Goal: Information Seeking & Learning: Learn about a topic

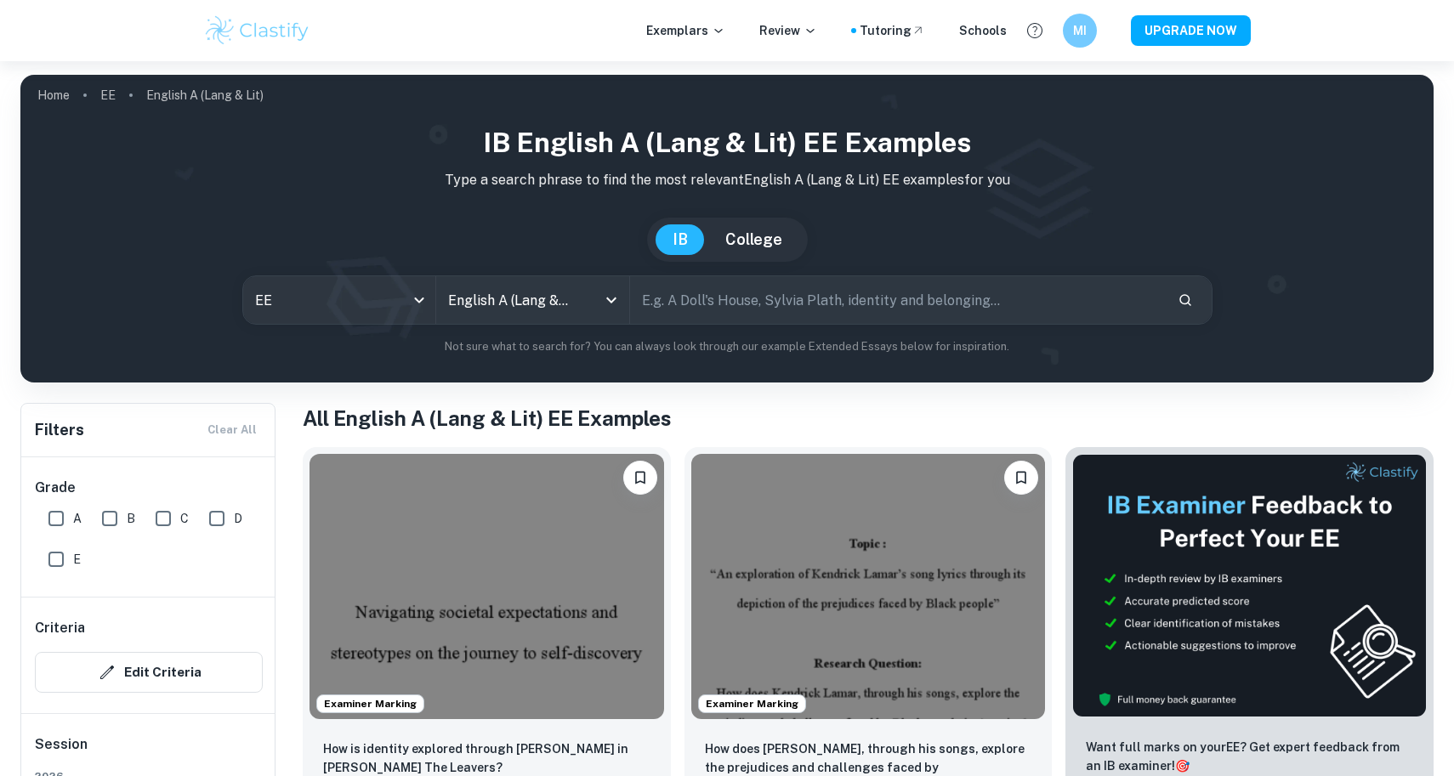
checkbox input "true"
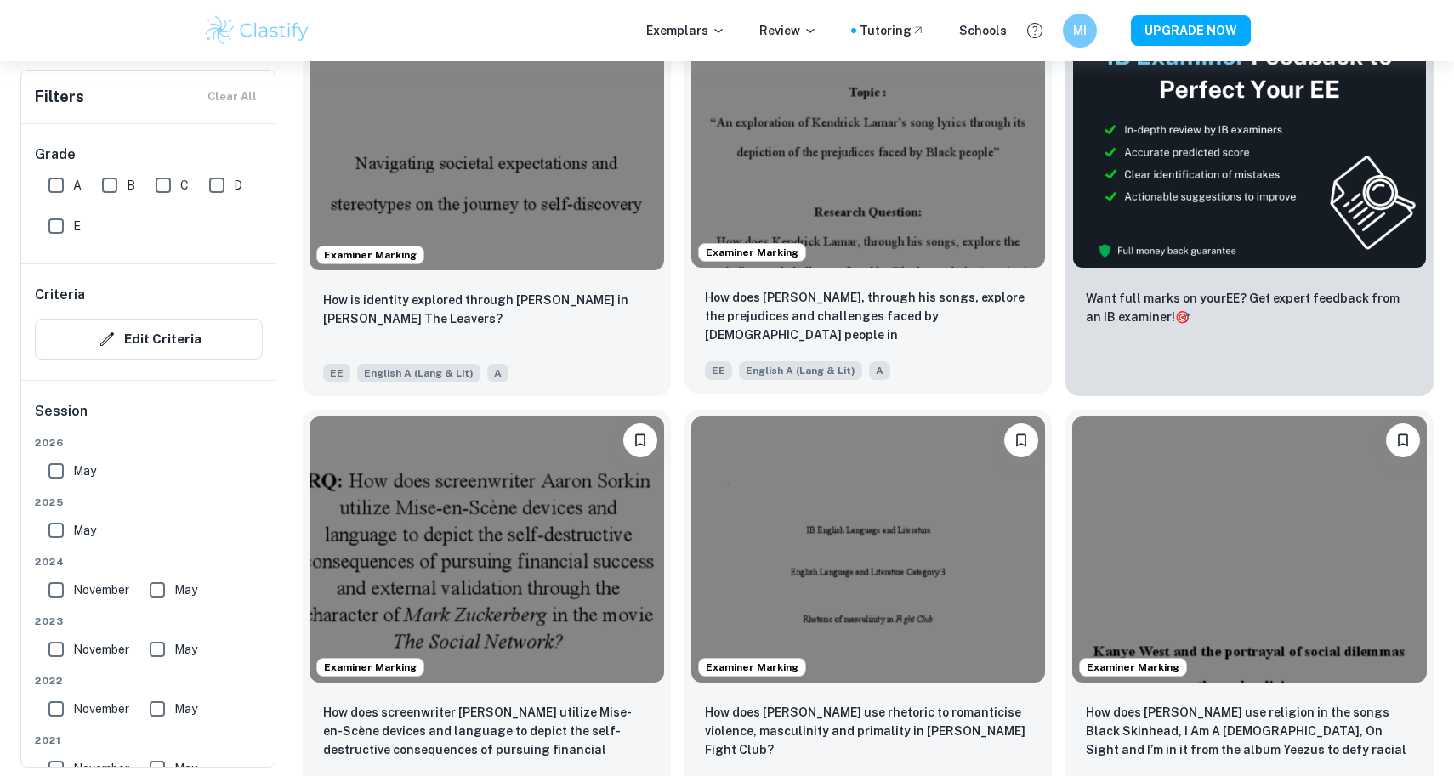
scroll to position [451, 0]
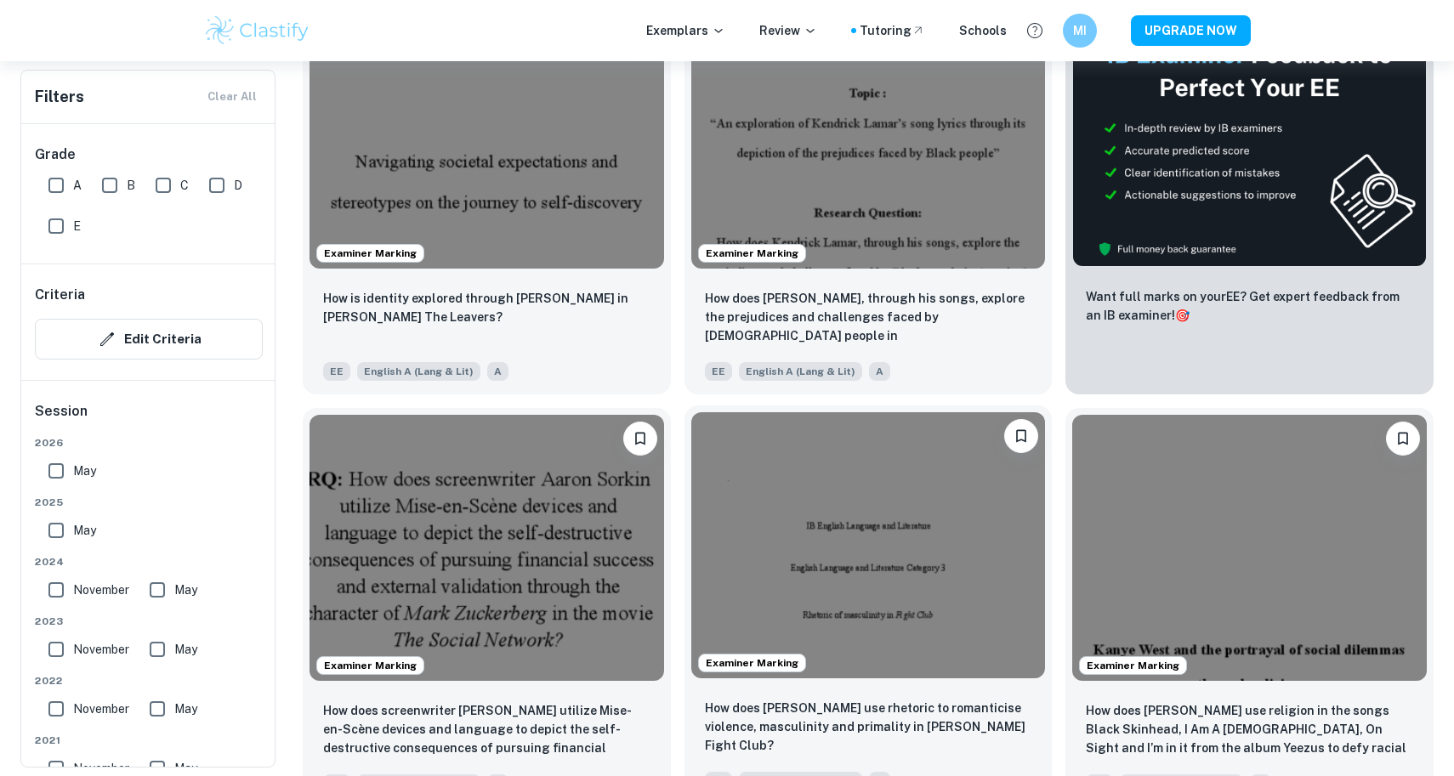
click at [896, 563] on img at bounding box center [868, 544] width 355 height 265
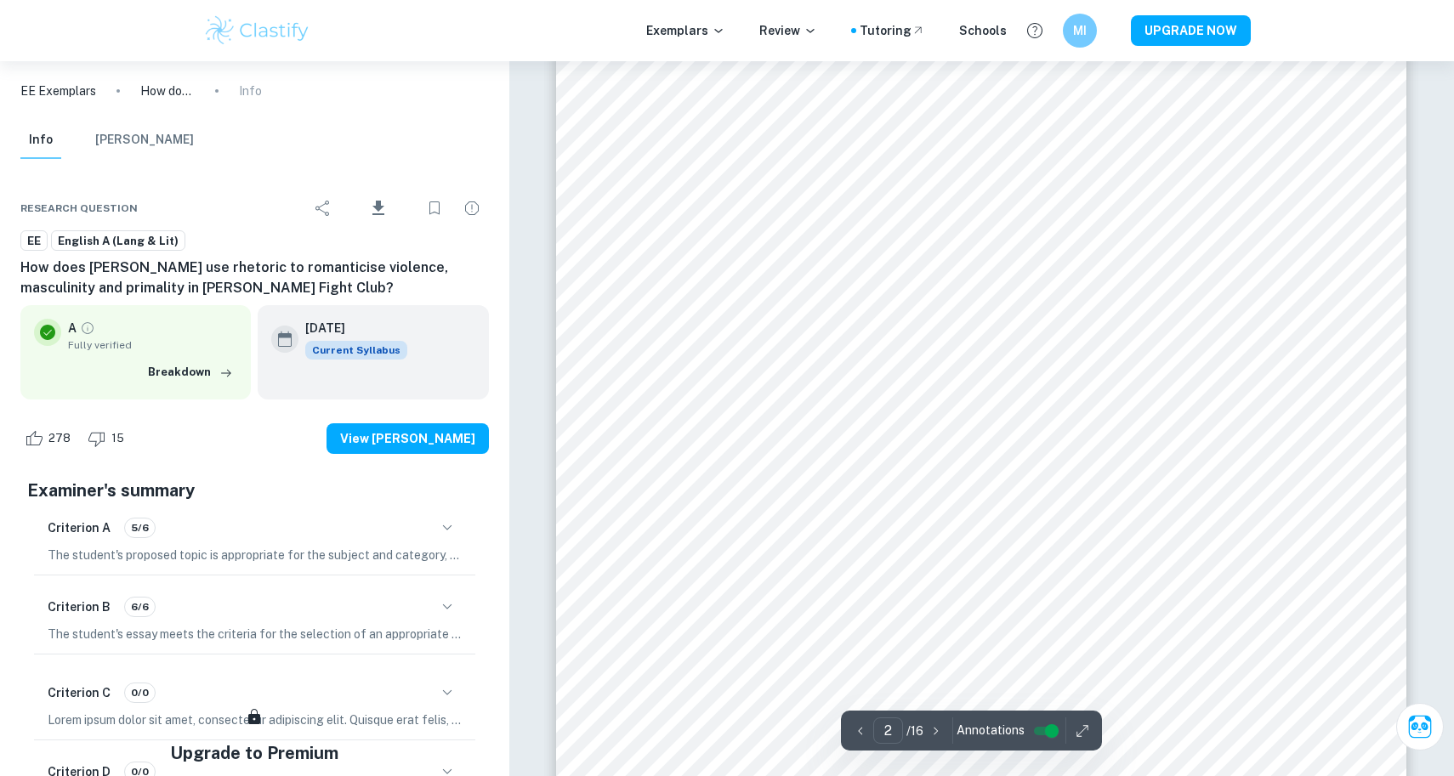
scroll to position [1220, 0]
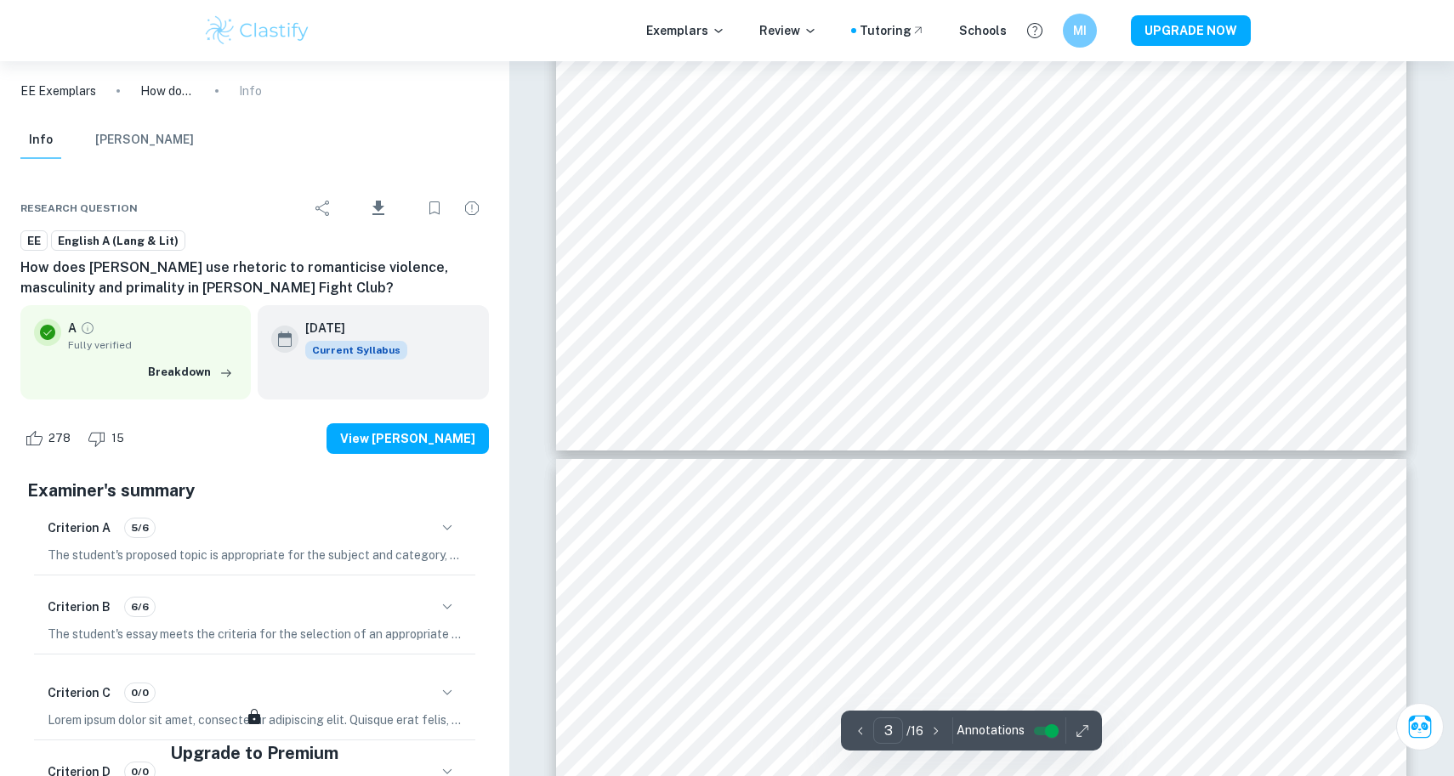
type input "4"
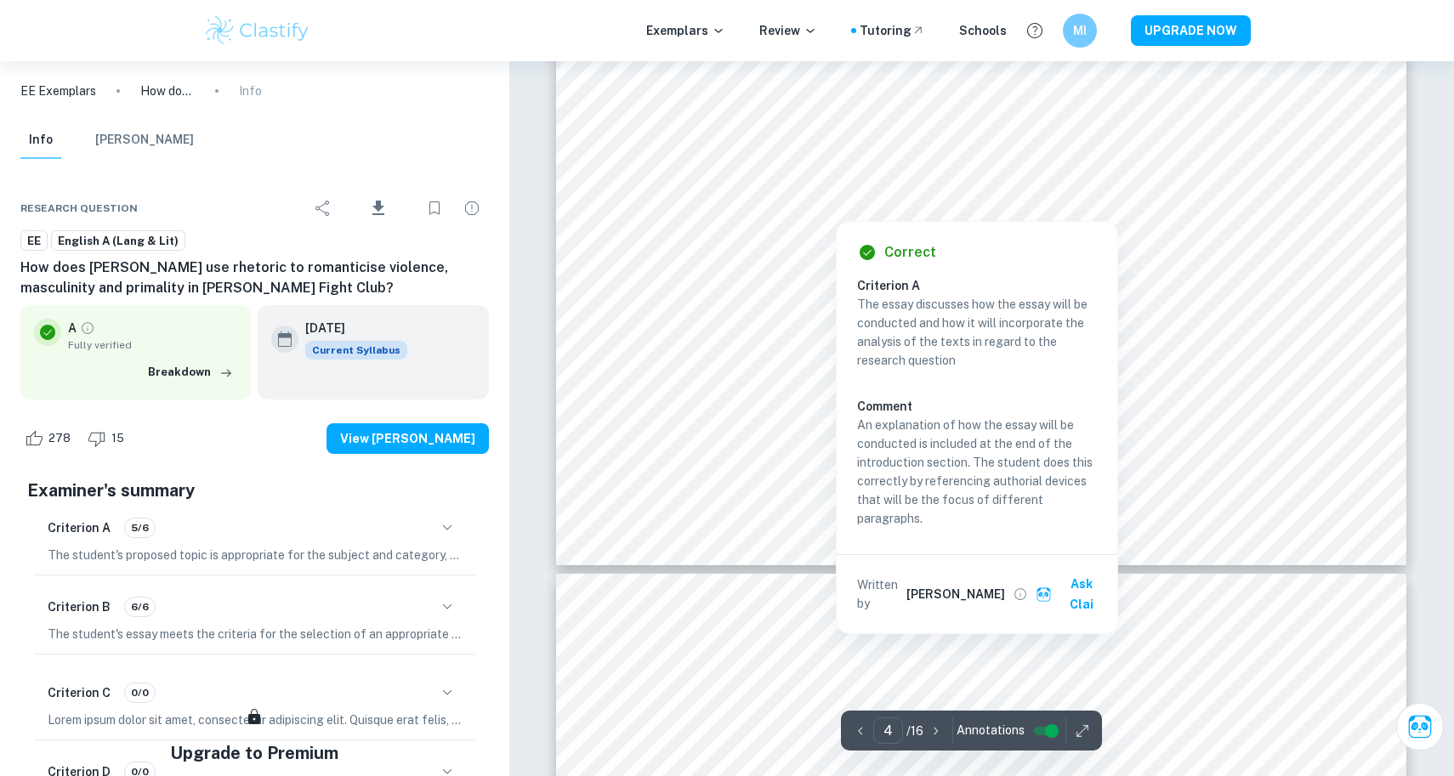
scroll to position [4228, 0]
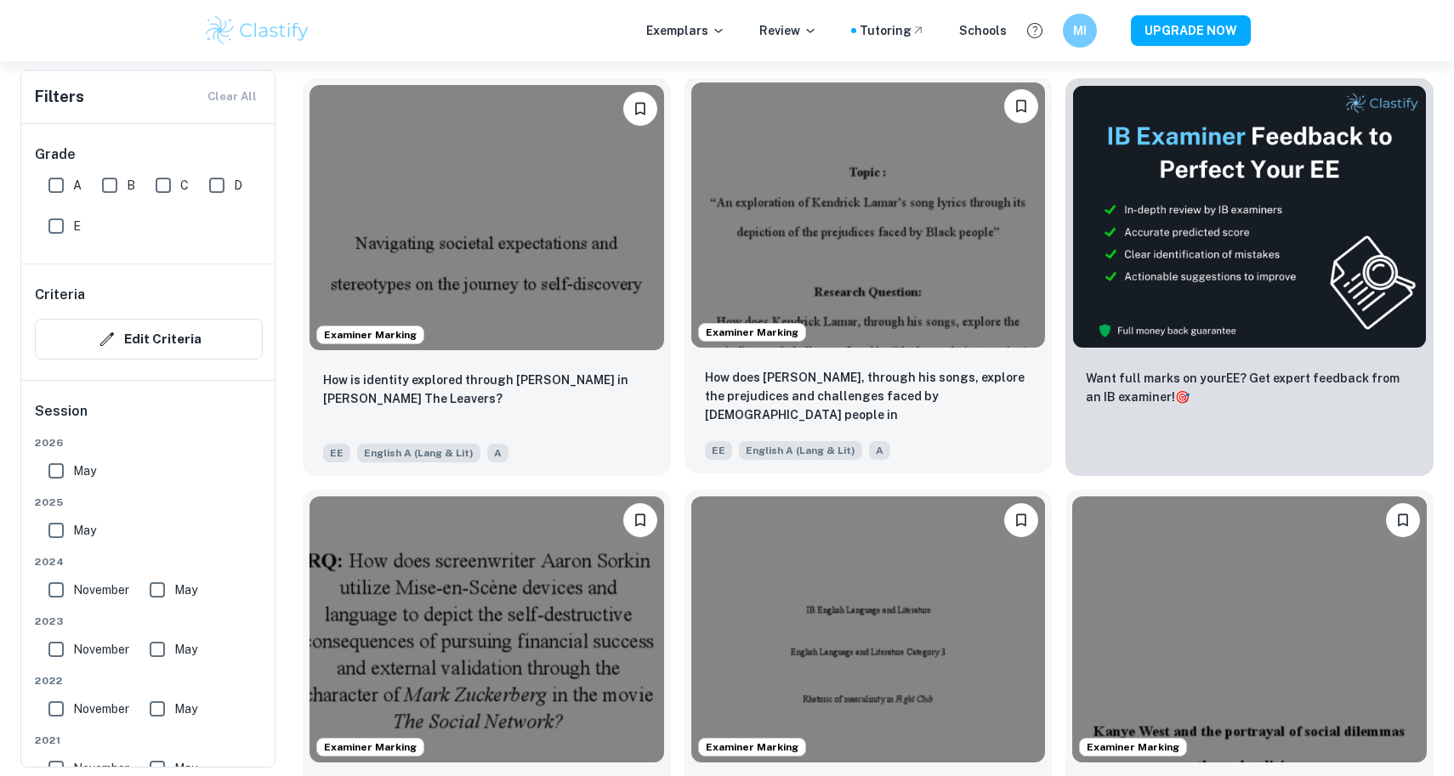
scroll to position [363, 0]
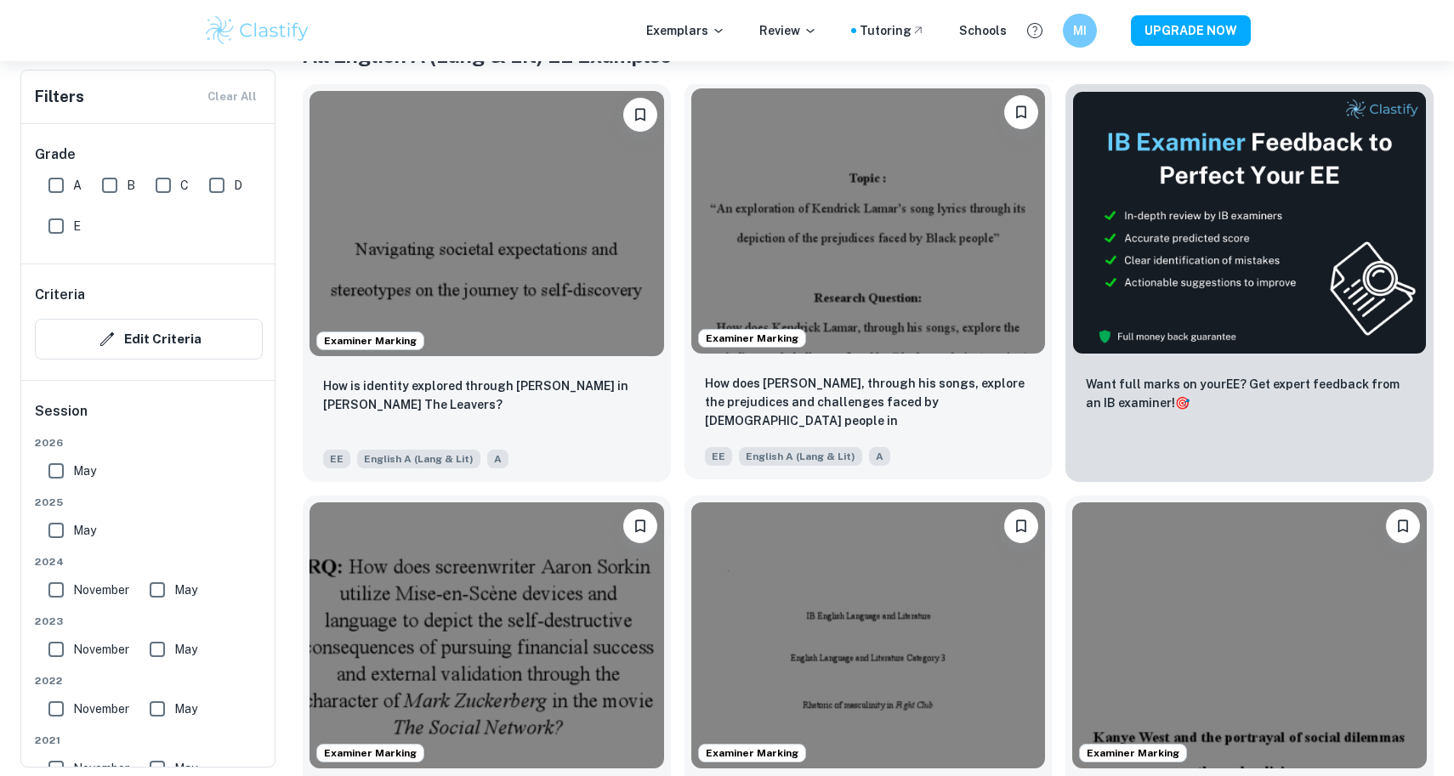
click at [884, 222] on img at bounding box center [868, 220] width 355 height 265
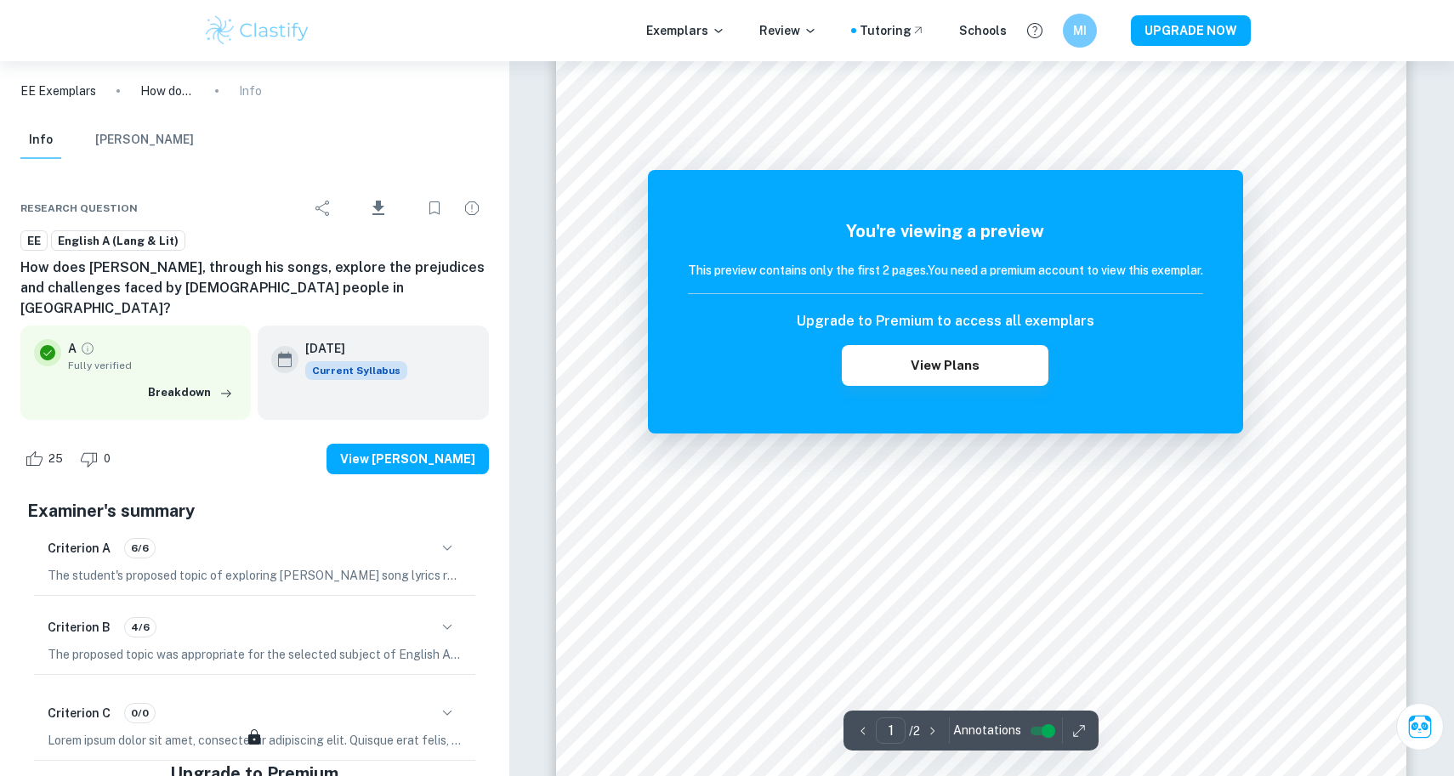
scroll to position [148, 0]
click at [1037, 270] on h6 "This preview contains only the first 2 pages. You need a premium account to vie…" at bounding box center [945, 270] width 515 height 19
click at [1015, 222] on h5 "You're viewing a preview" at bounding box center [945, 232] width 515 height 26
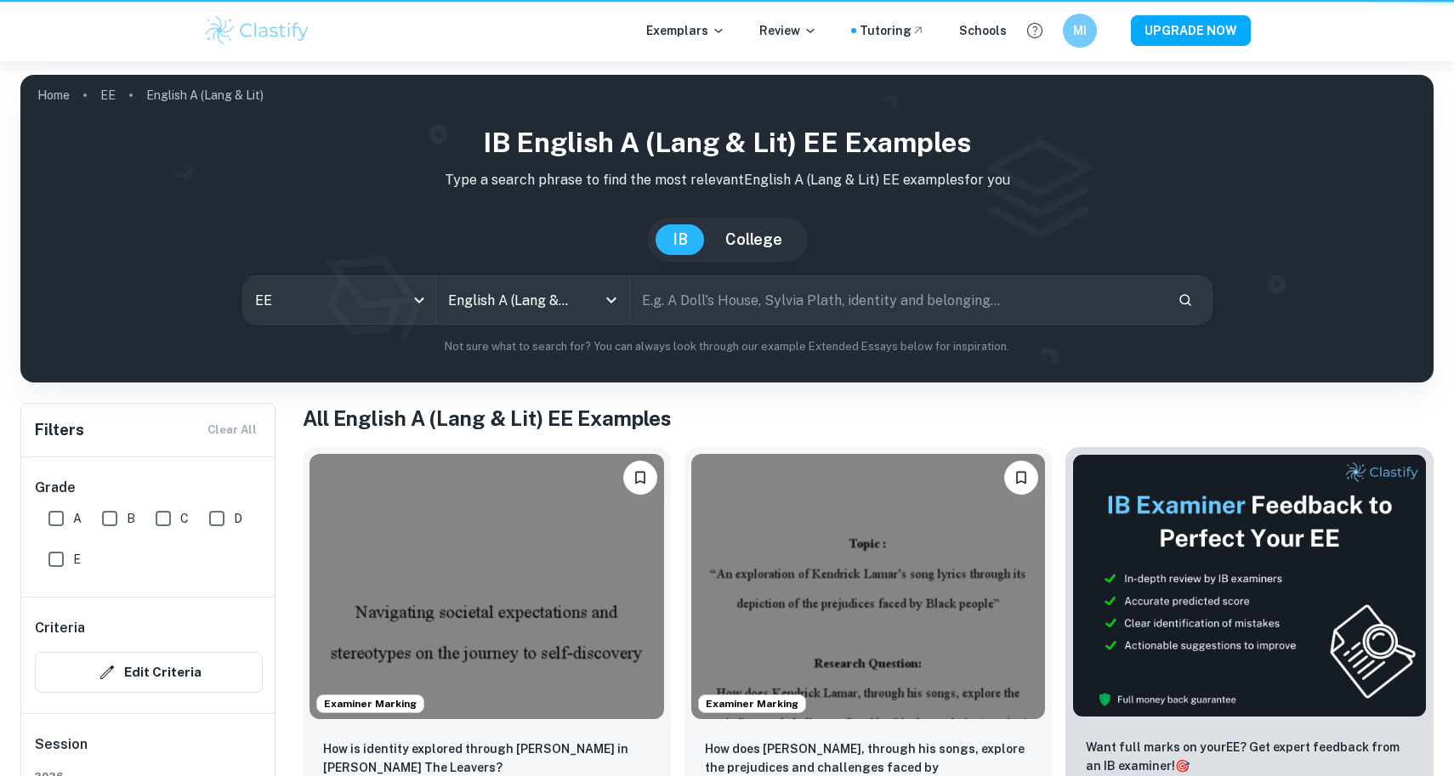
scroll to position [363, 0]
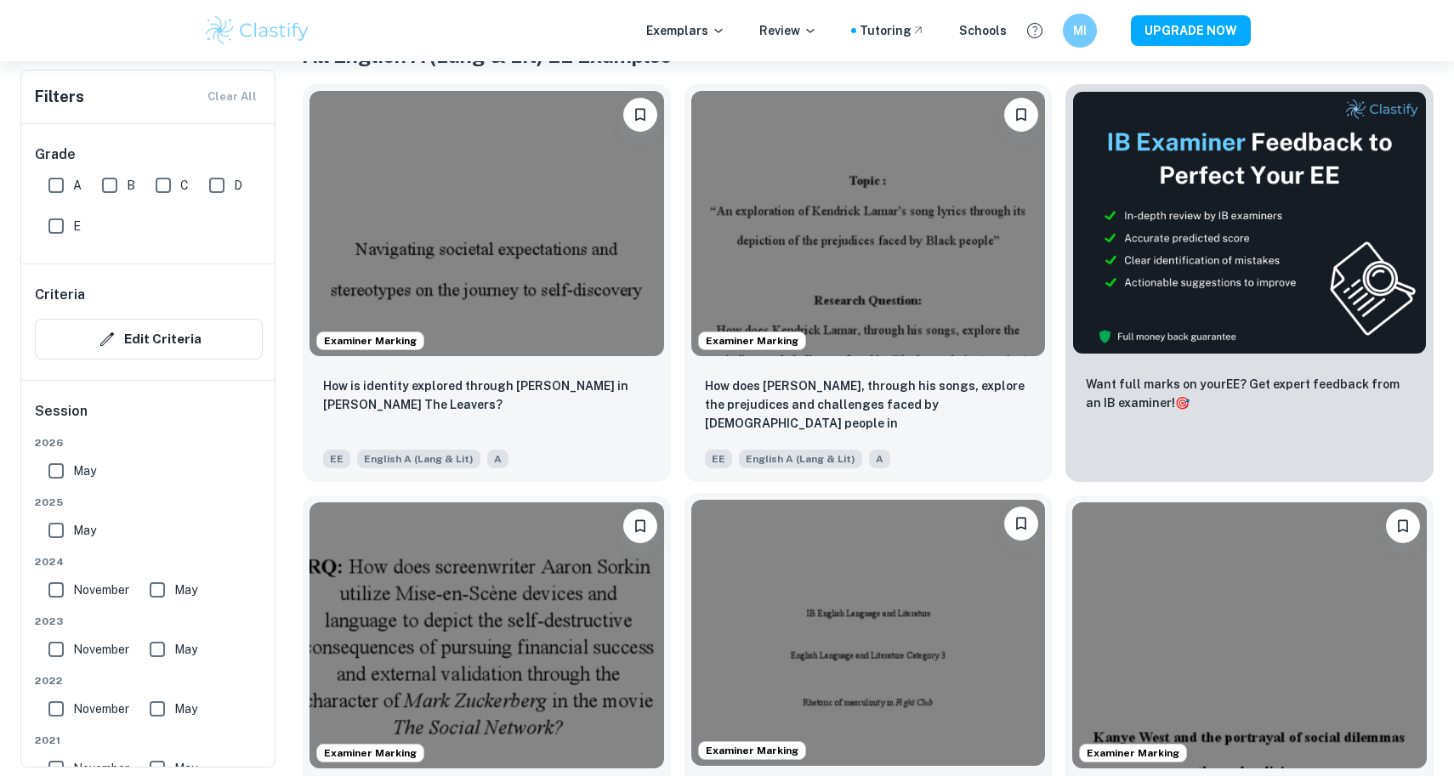
click at [780, 585] on img at bounding box center [868, 632] width 355 height 265
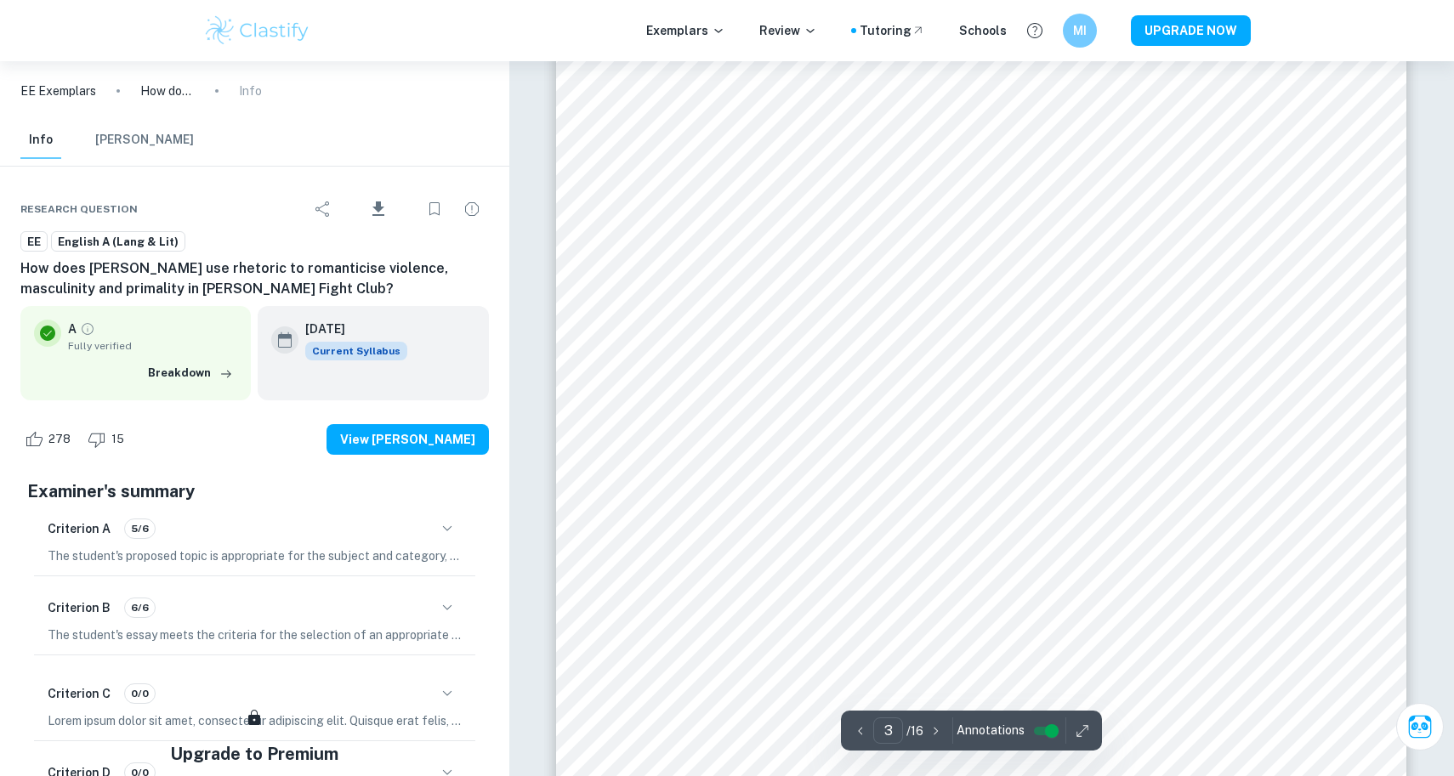
scroll to position [2833, 1]
type input "5"
